Goal: Task Accomplishment & Management: Manage account settings

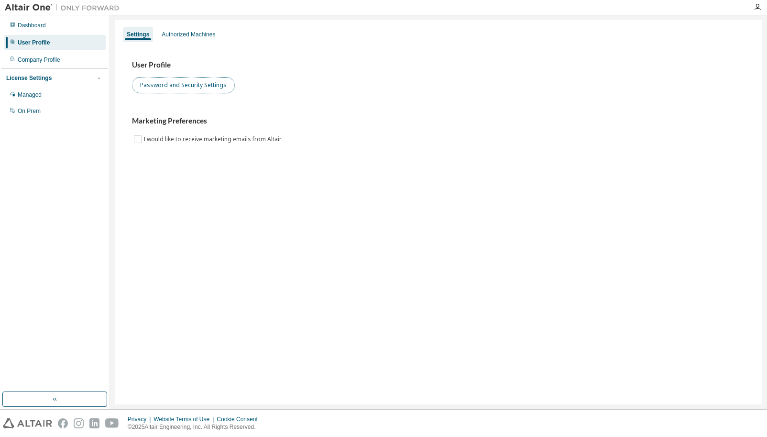
click at [183, 88] on button "Password and Security Settings" at bounding box center [183, 85] width 103 height 16
